Goal: Check status

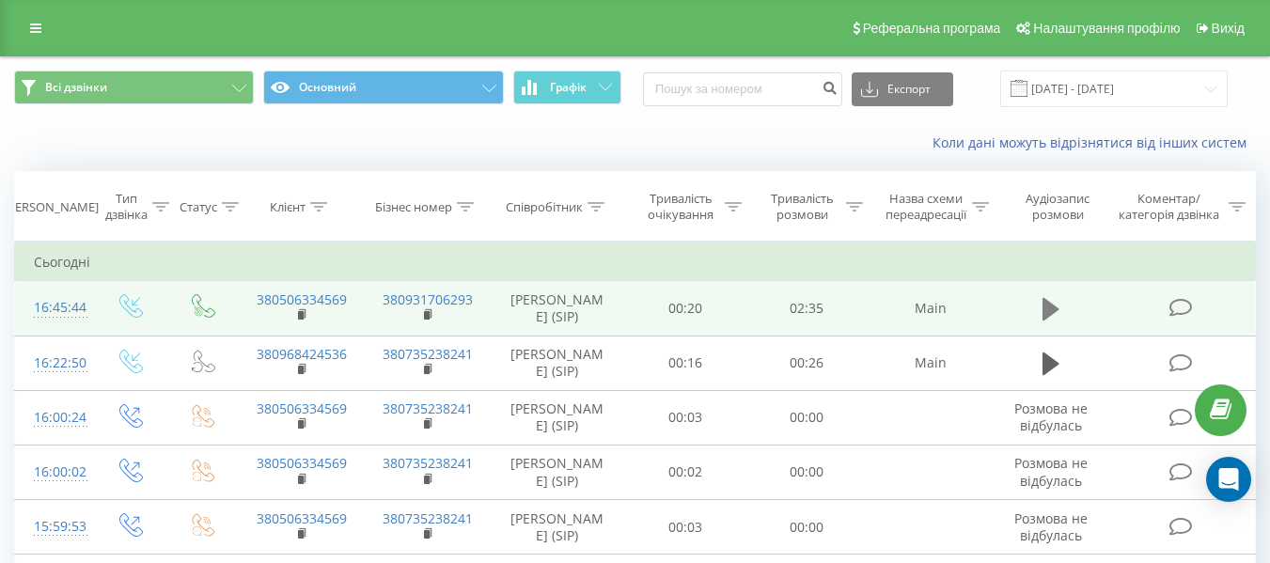
click at [1046, 317] on icon at bounding box center [1051, 309] width 17 height 23
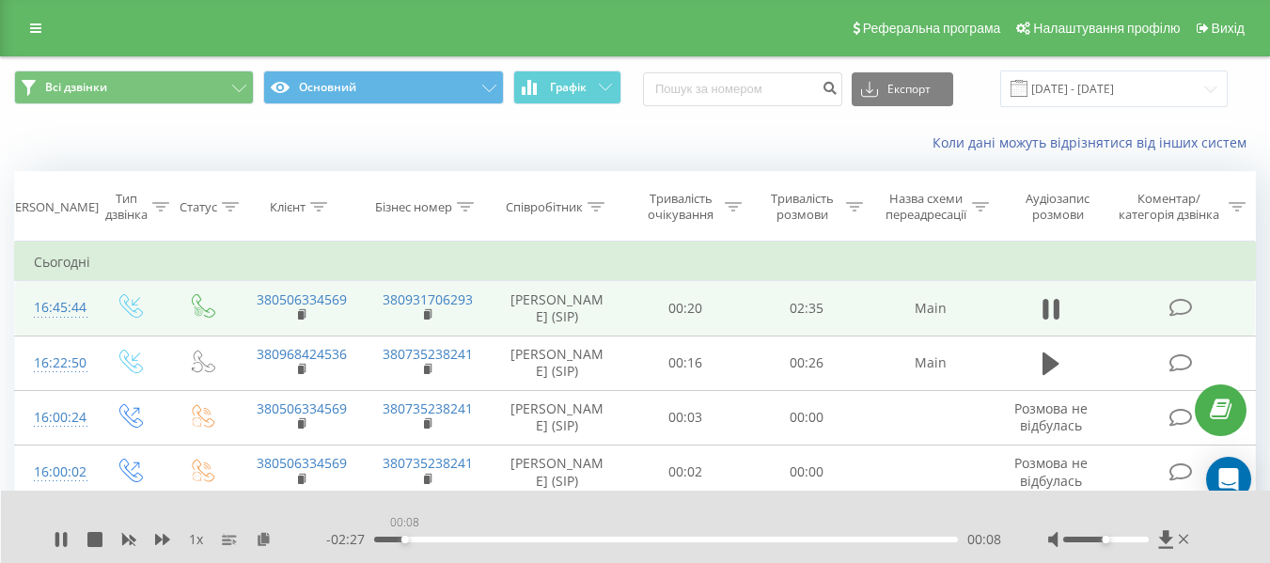
click at [404, 540] on div "00:08" at bounding box center [666, 540] width 584 height 6
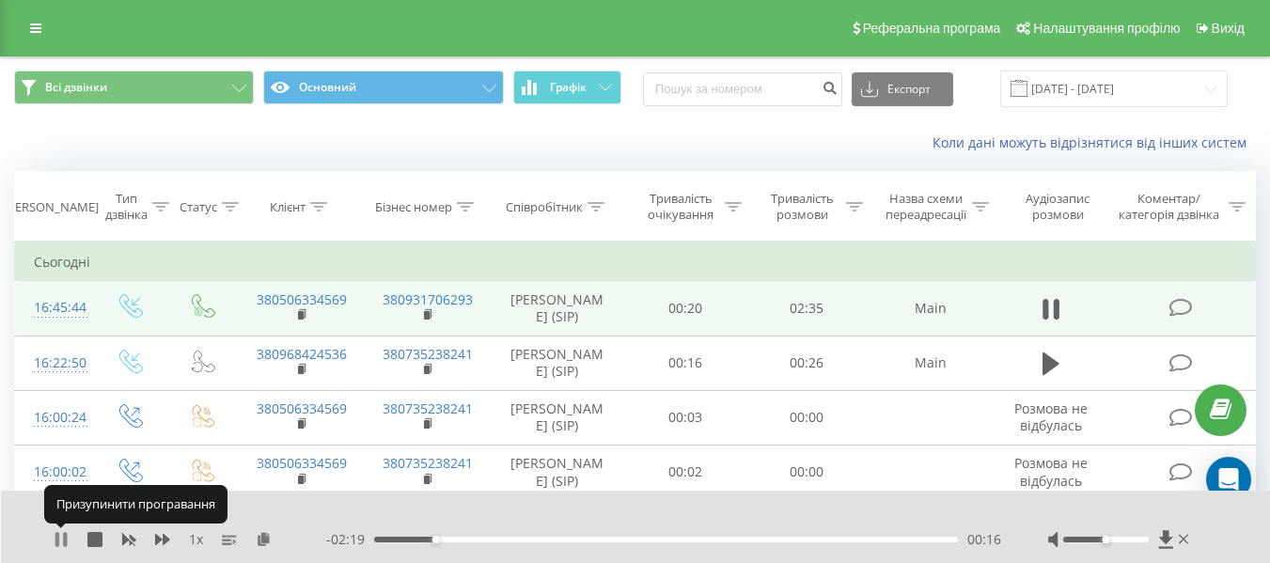
click at [60, 534] on icon at bounding box center [61, 539] width 15 height 15
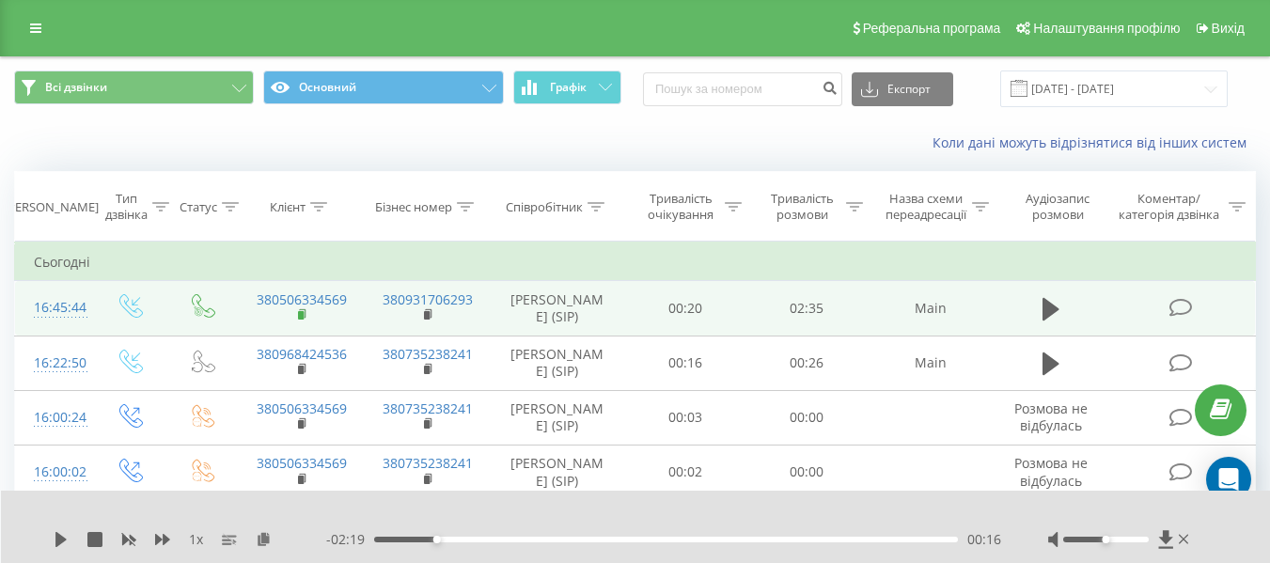
click at [301, 320] on rect at bounding box center [301, 315] width 6 height 8
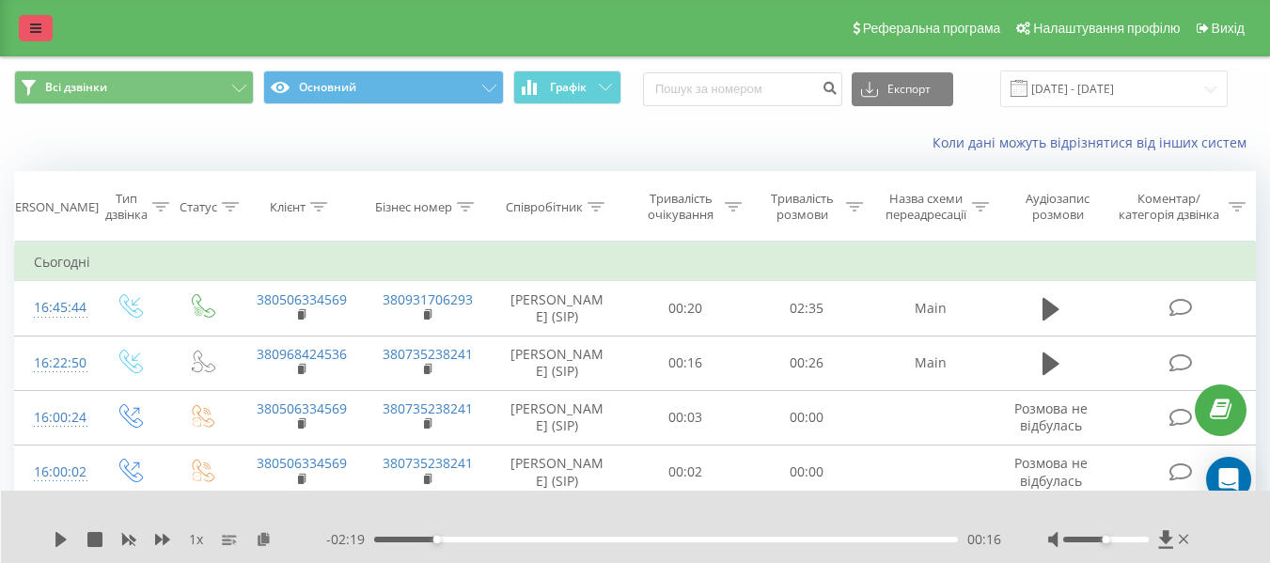
click at [51, 26] on link at bounding box center [36, 28] width 34 height 26
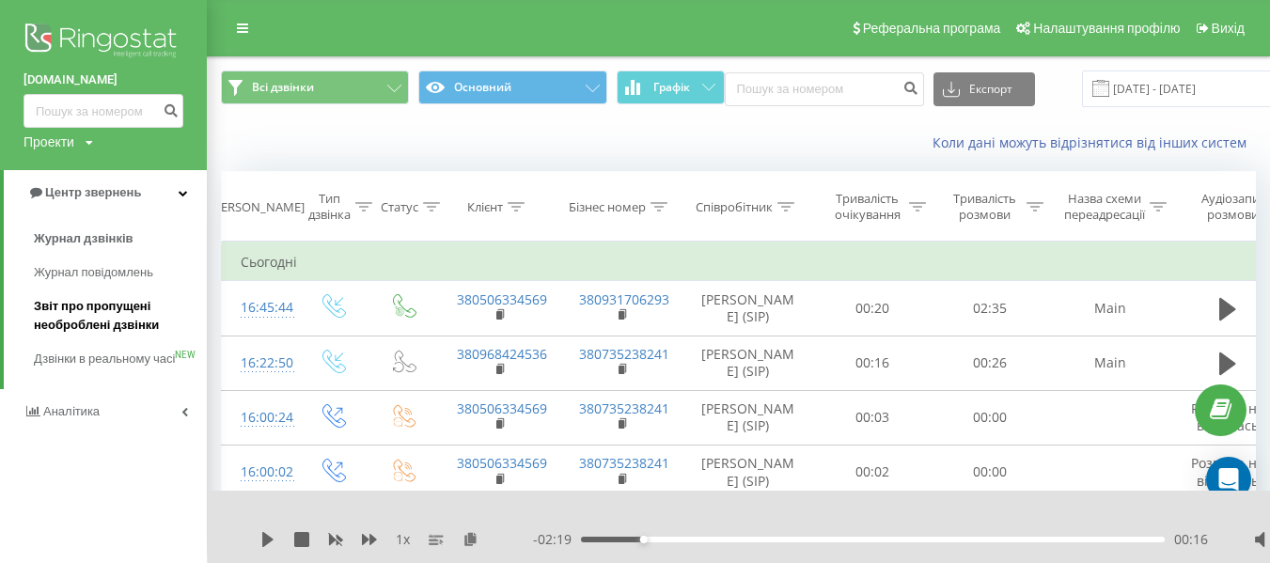
click at [143, 320] on span "Звіт про пропущені необроблені дзвінки" at bounding box center [116, 316] width 164 height 38
click at [81, 307] on span "Звіт про пропущені необроблені дзвінки" at bounding box center [116, 316] width 164 height 38
